Goal: Entertainment & Leisure: Consume media (video, audio)

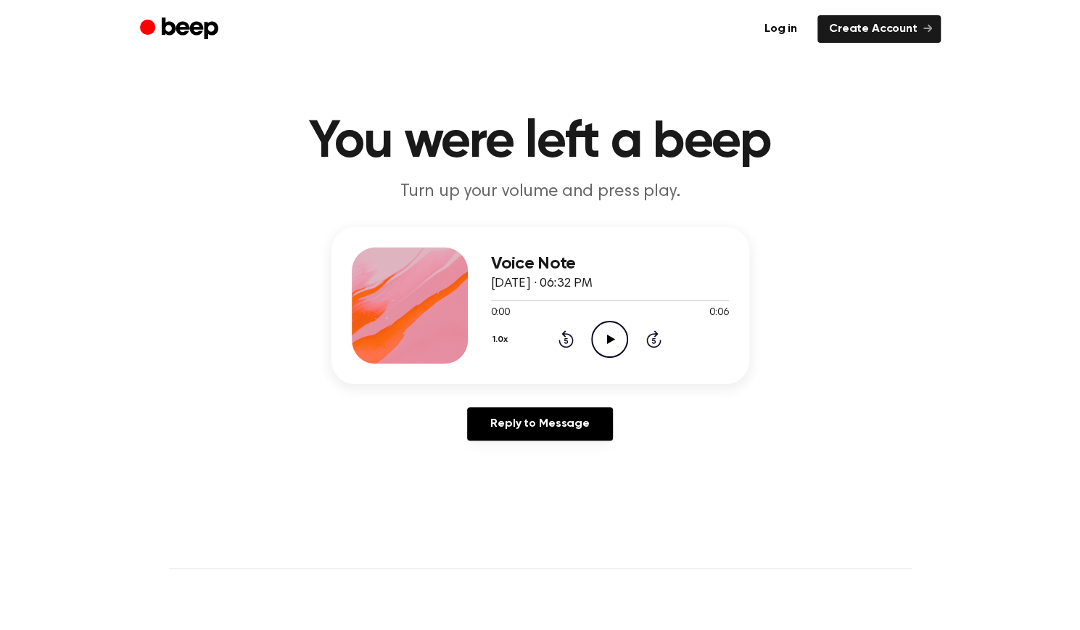
click at [604, 337] on icon "Play Audio" at bounding box center [609, 339] width 37 height 37
click at [612, 349] on icon "Play Audio" at bounding box center [609, 339] width 37 height 37
click at [612, 345] on icon "Play Audio" at bounding box center [609, 339] width 37 height 37
click at [608, 345] on icon "Play Audio" at bounding box center [609, 339] width 37 height 37
click at [615, 336] on icon "Play Audio" at bounding box center [609, 339] width 37 height 37
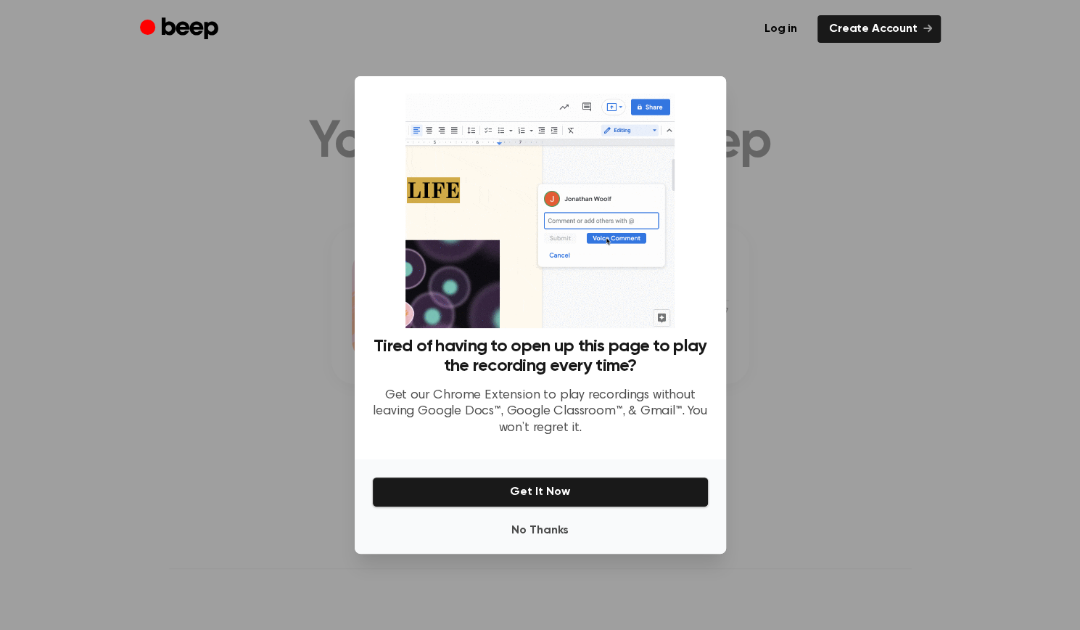
click at [809, 221] on div at bounding box center [540, 315] width 1080 height 630
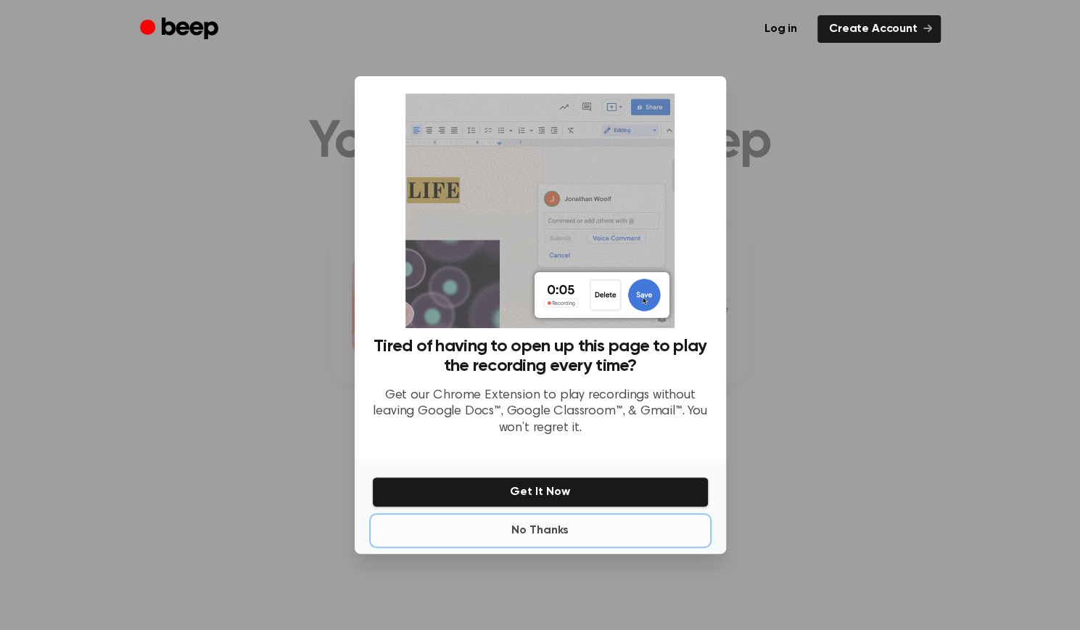
click at [527, 526] on button "No Thanks" at bounding box center [540, 530] width 337 height 29
